Goal: Task Accomplishment & Management: Complete application form

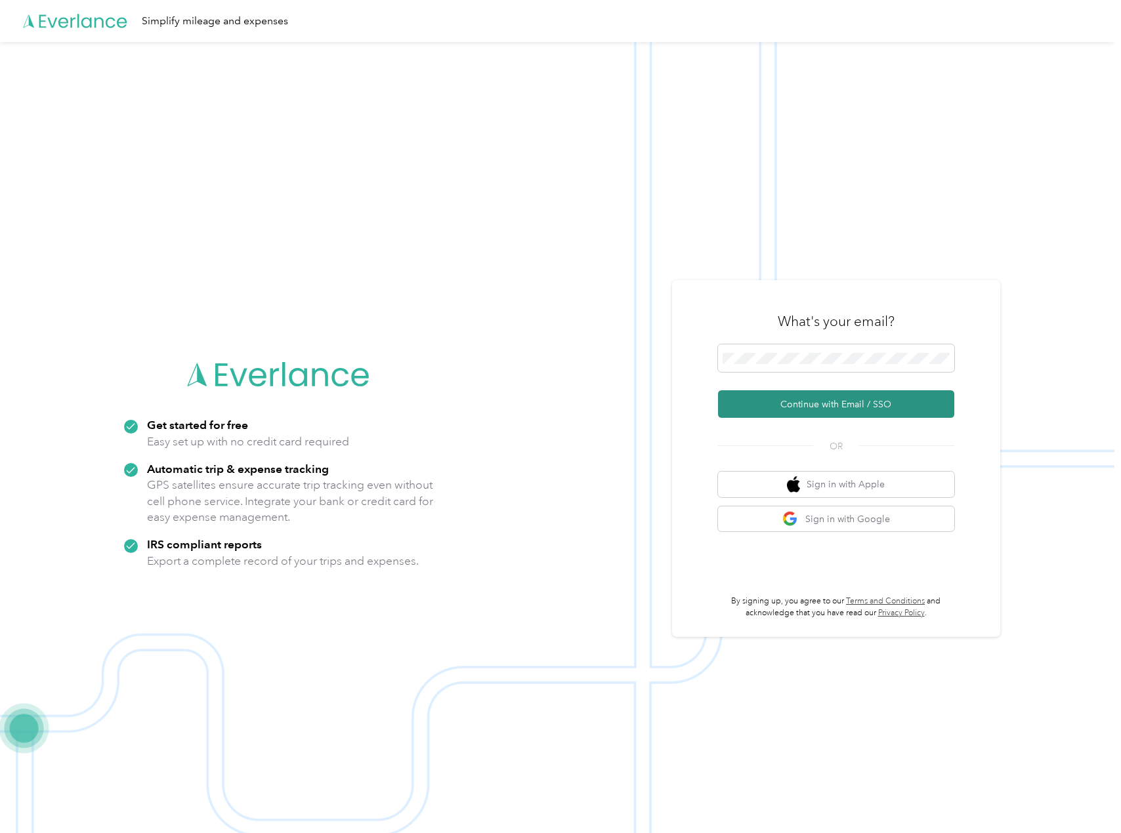
click at [812, 404] on button "Continue with Email / SSO" at bounding box center [836, 404] width 236 height 28
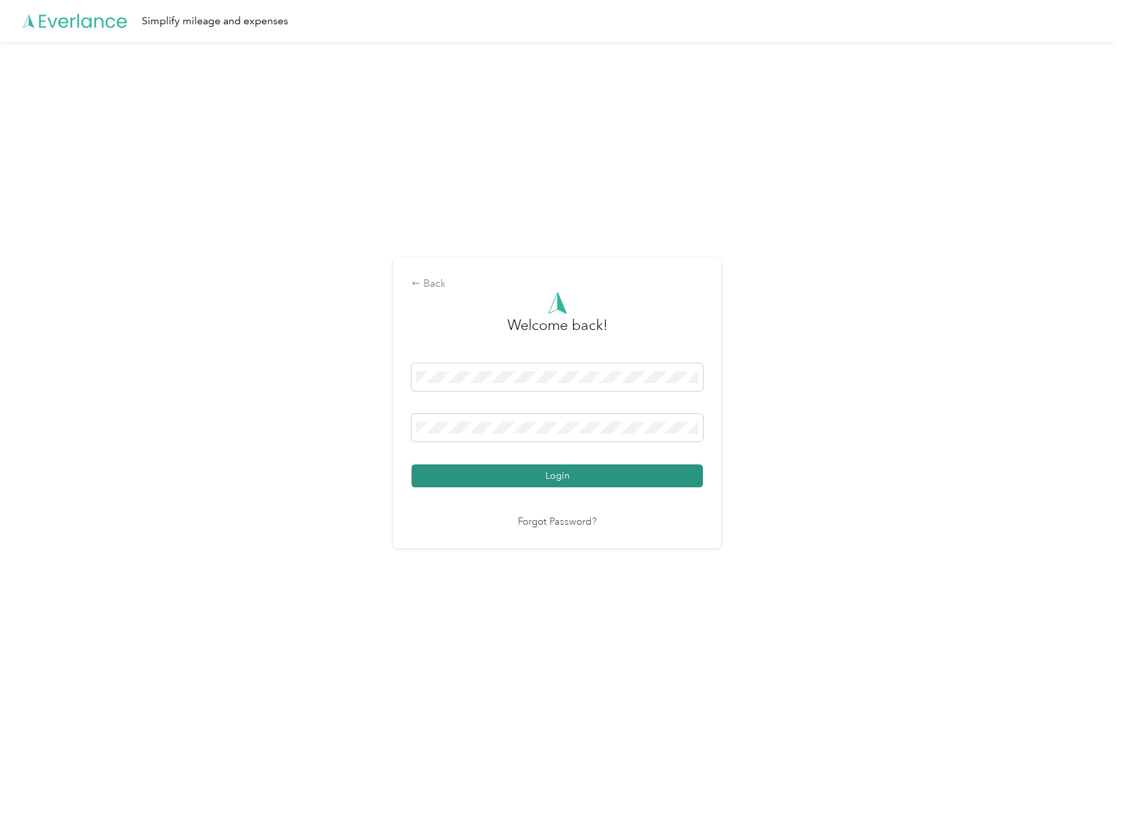
click at [568, 476] on button "Login" at bounding box center [556, 476] width 291 height 23
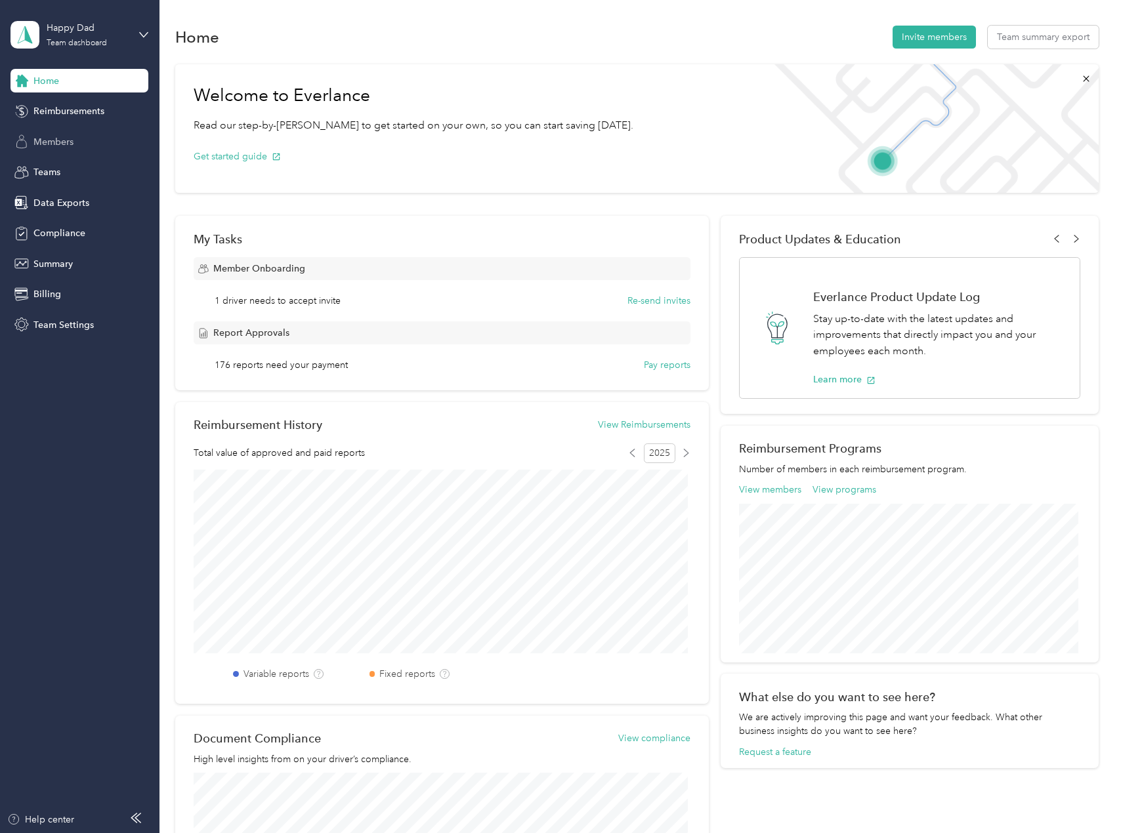
click at [65, 140] on span "Members" at bounding box center [53, 142] width 40 height 14
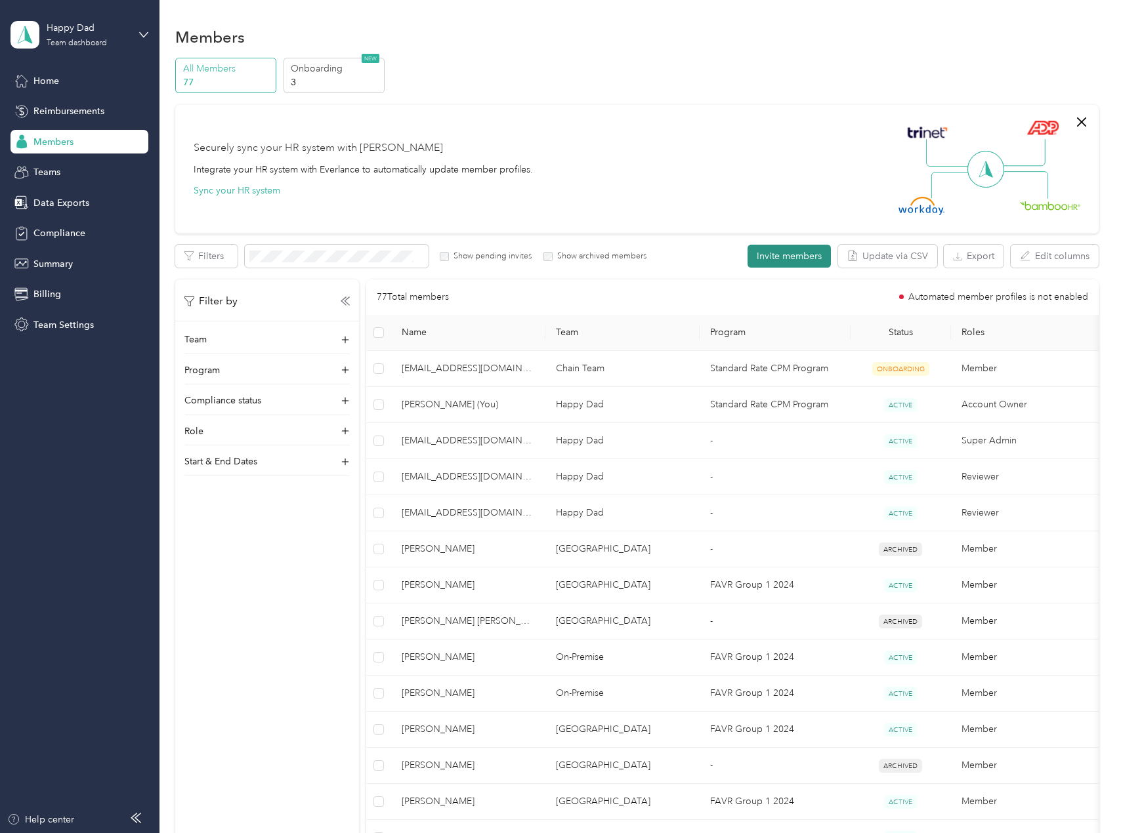
click at [774, 257] on button "Invite members" at bounding box center [788, 256] width 83 height 23
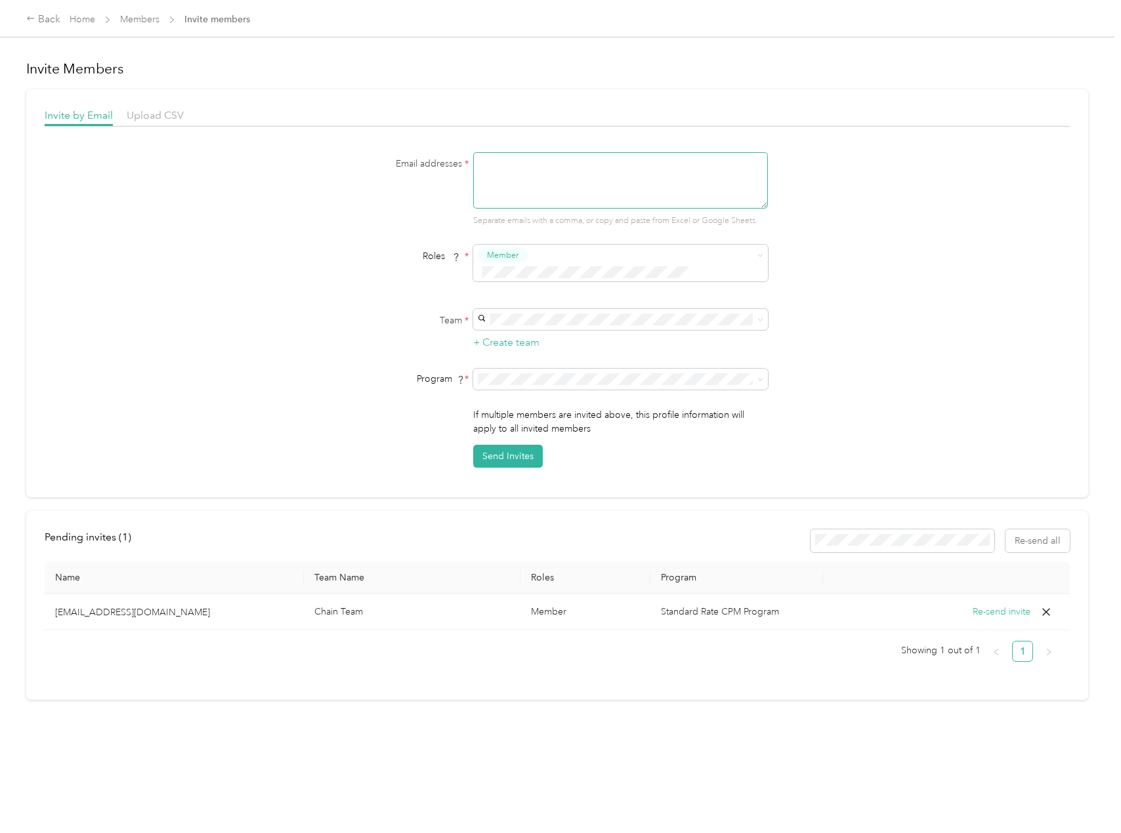
click at [527, 163] on textarea at bounding box center [620, 180] width 295 height 56
click at [510, 172] on textarea at bounding box center [620, 180] width 295 height 56
paste textarea "[EMAIL_ADDRESS][DOMAIN_NAME]"
click at [512, 163] on textarea "[EMAIL_ADDRESS][DOMAIN_NAME]" at bounding box center [620, 180] width 295 height 56
click at [478, 159] on textarea "[EMAIL_ADDRESS][DOMAIN_NAME]" at bounding box center [620, 180] width 295 height 56
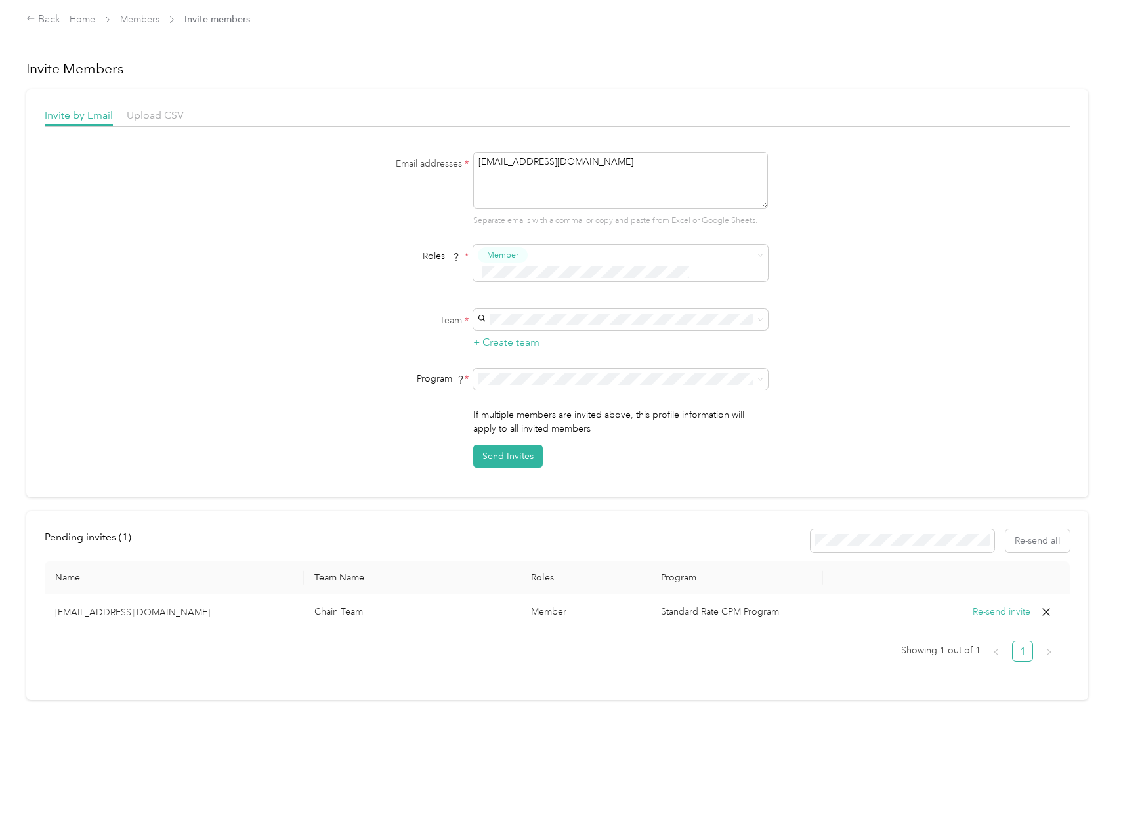
type textarea "[EMAIL_ADDRESS][DOMAIN_NAME]"
click at [816, 253] on div "Email addresses * [EMAIL_ADDRESS][DOMAIN_NAME] Separate emails with a comma, or…" at bounding box center [557, 310] width 1025 height 316
click at [617, 474] on div "On-Premise [PERSON_NAME]" at bounding box center [618, 474] width 276 height 30
click at [757, 377] on icon at bounding box center [760, 380] width 6 height 6
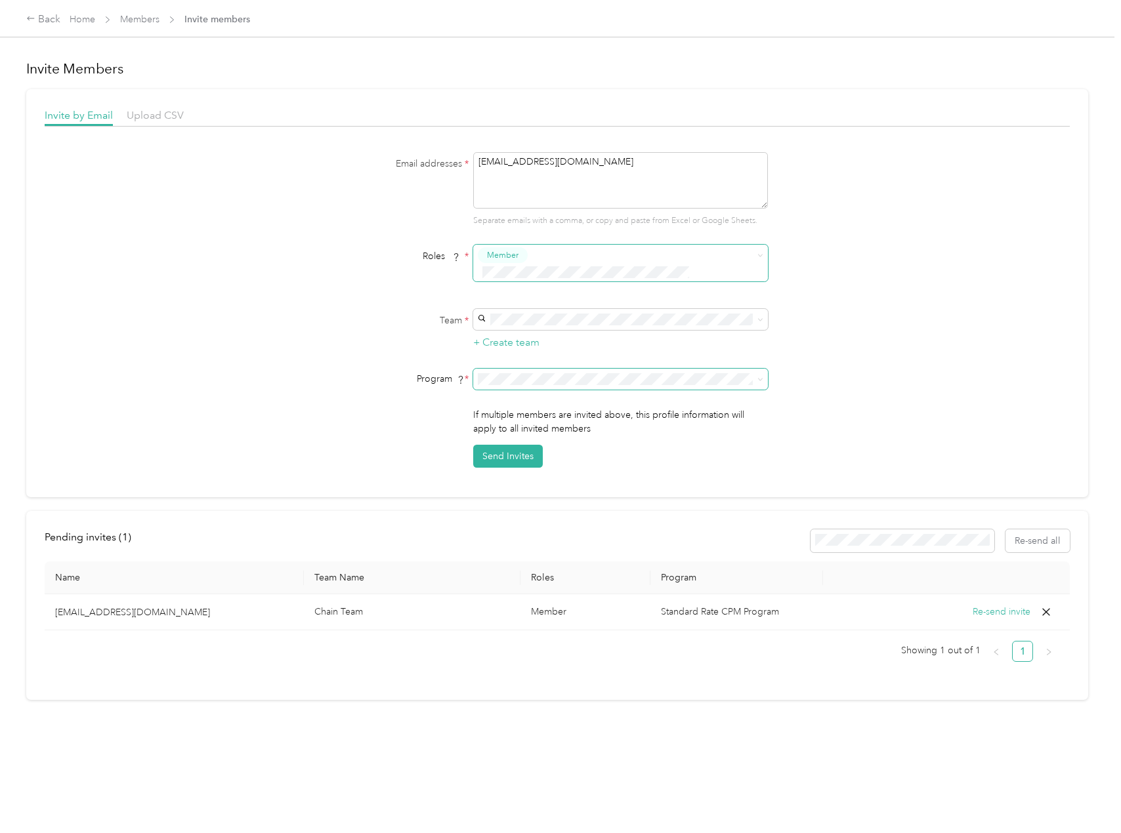
click at [618, 478] on div "FAVR Group 1 2024 (FAVR)" at bounding box center [618, 471] width 276 height 14
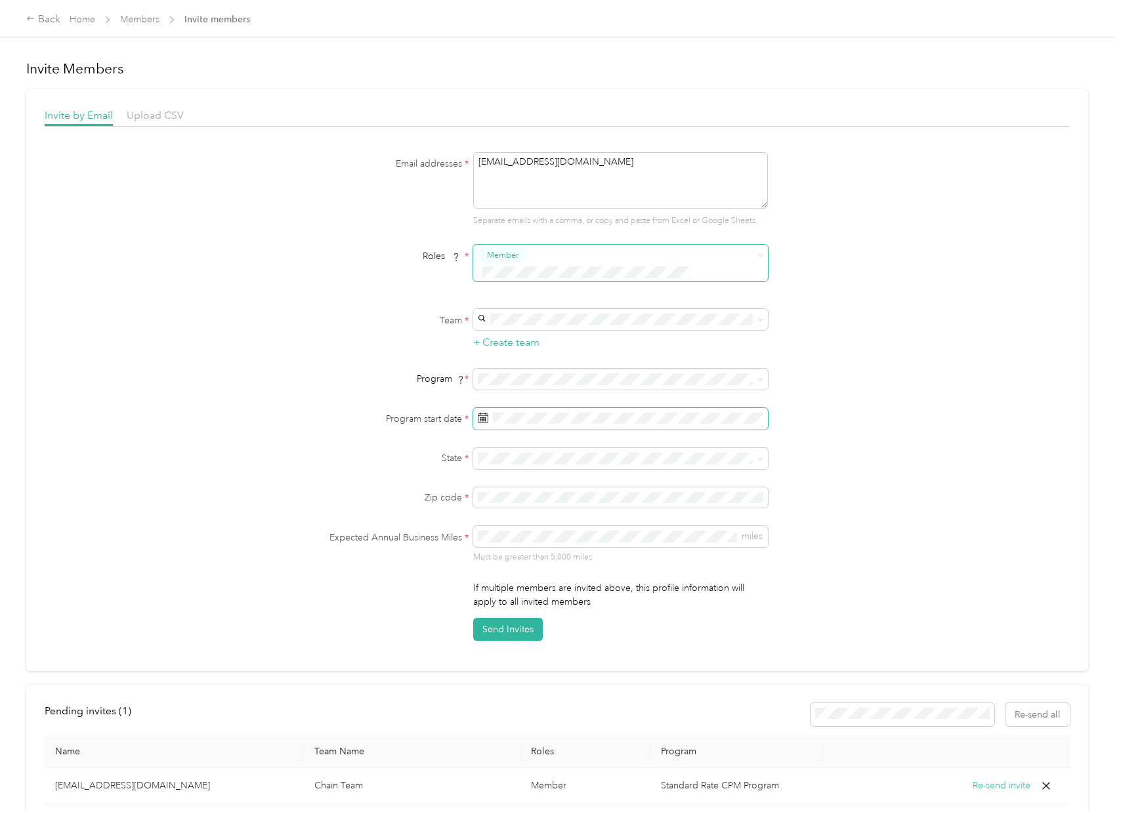
click at [483, 420] on rect at bounding box center [483, 420] width 1 height 1
click at [483, 417] on rect at bounding box center [483, 417] width 1 height 1
click at [540, 522] on div "2" at bounding box center [537, 523] width 17 height 16
click at [535, 545] on li "FL [US_STATE]" at bounding box center [618, 535] width 295 height 39
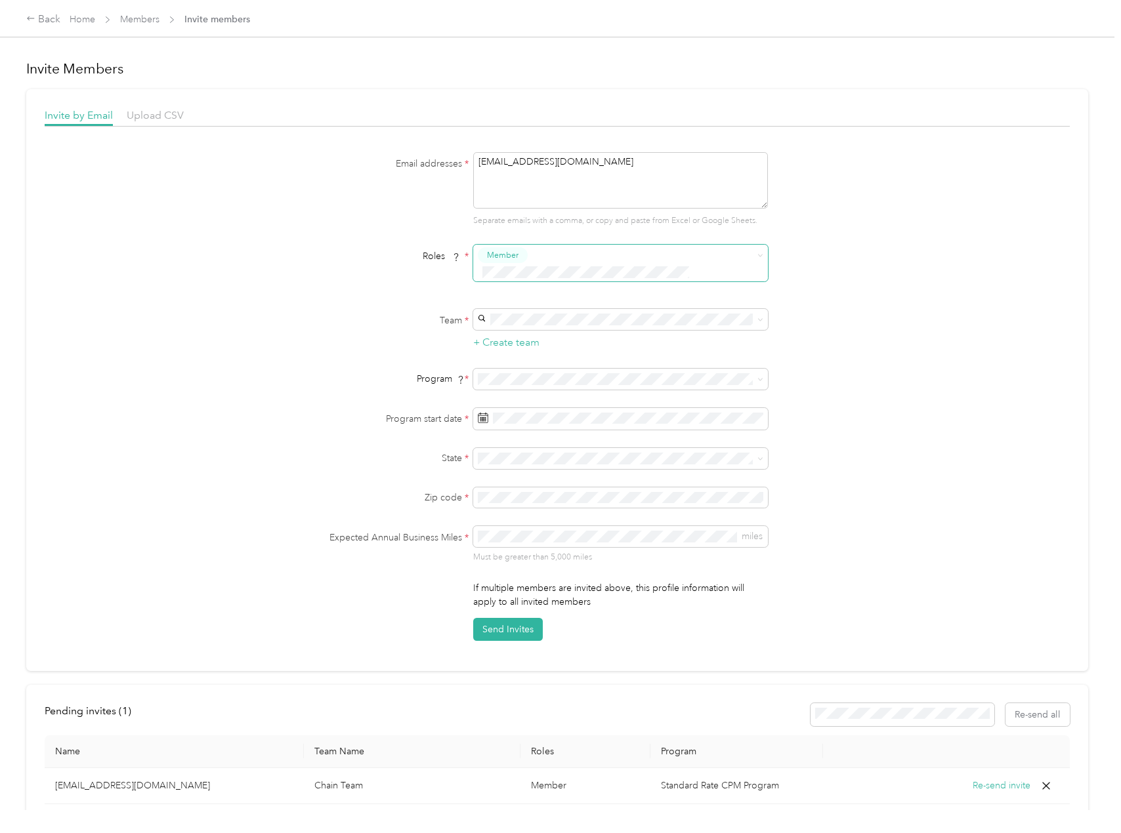
click at [886, 564] on div "Email addresses * [EMAIL_ADDRESS][DOMAIN_NAME] Separate emails with a comma, or…" at bounding box center [557, 396] width 1025 height 489
click at [517, 618] on button "Send Invites" at bounding box center [508, 629] width 70 height 23
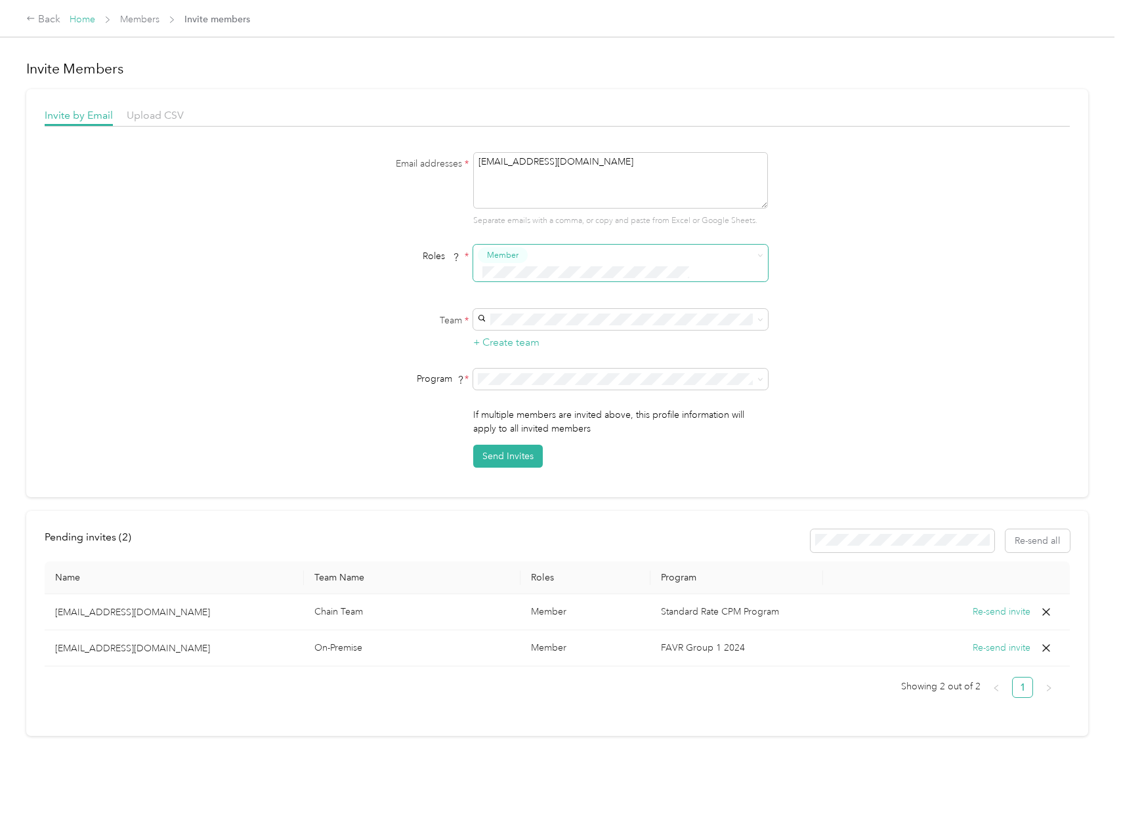
click at [81, 20] on link "Home" at bounding box center [83, 19] width 26 height 11
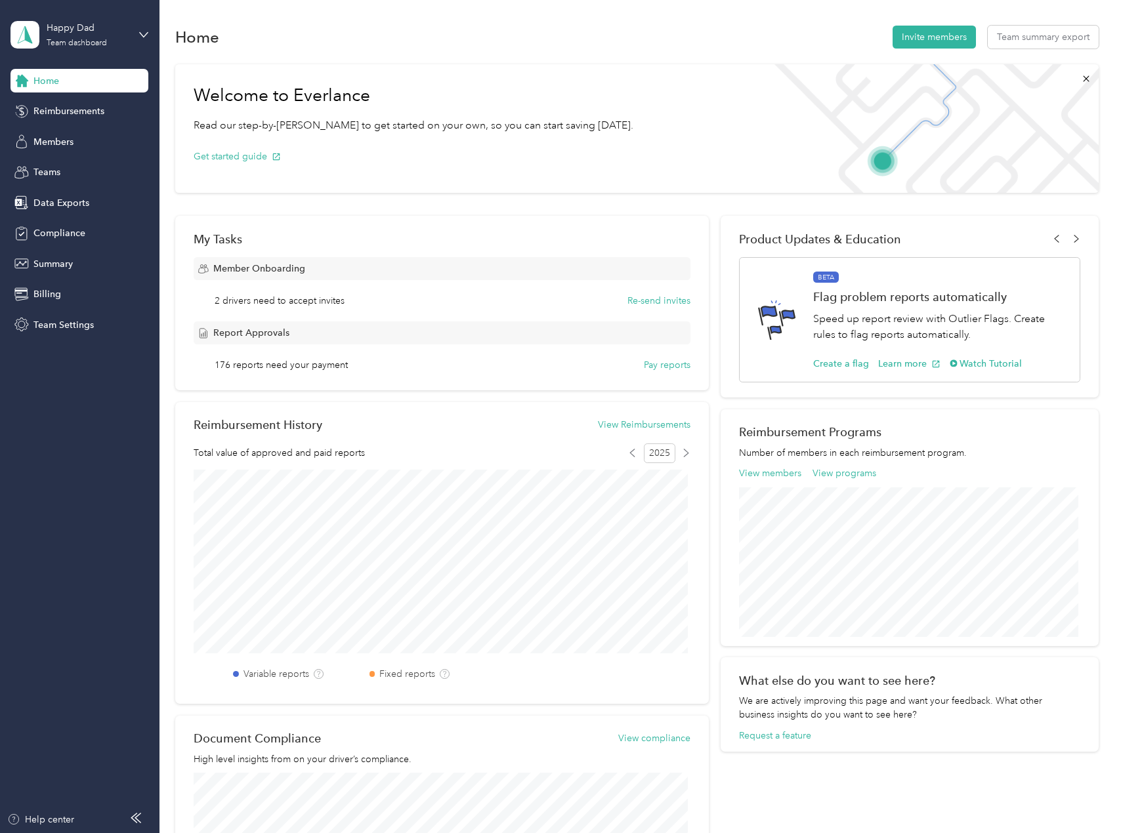
click at [43, 77] on span "Home" at bounding box center [46, 81] width 26 height 14
